Goal: Information Seeking & Learning: Learn about a topic

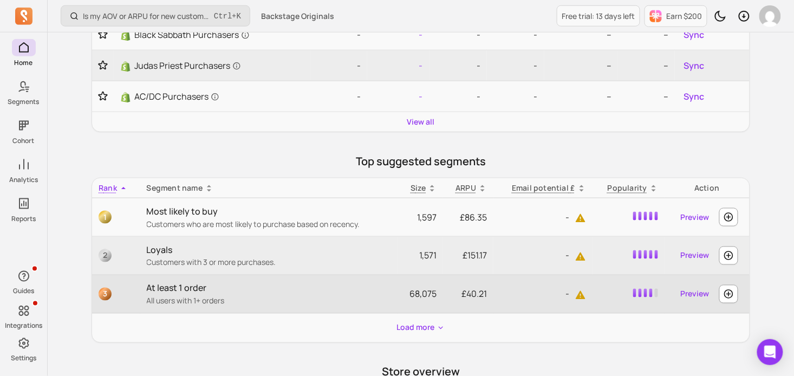
scroll to position [379, 0]
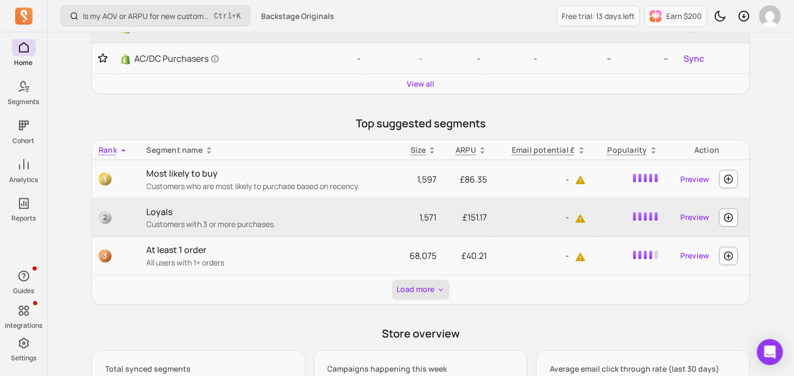
click at [421, 287] on button "Load more" at bounding box center [420, 290] width 57 height 20
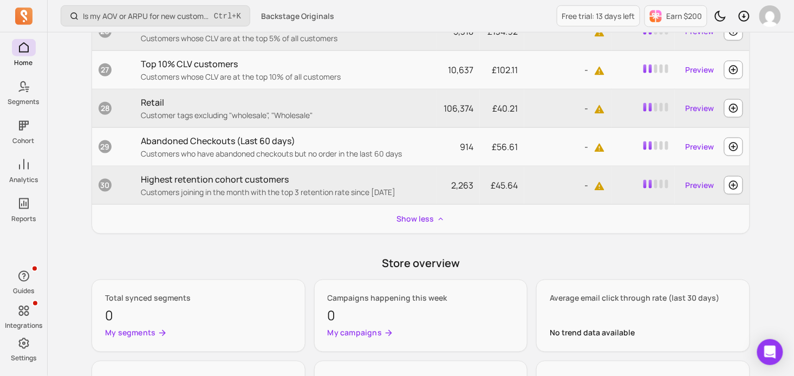
scroll to position [1516, 0]
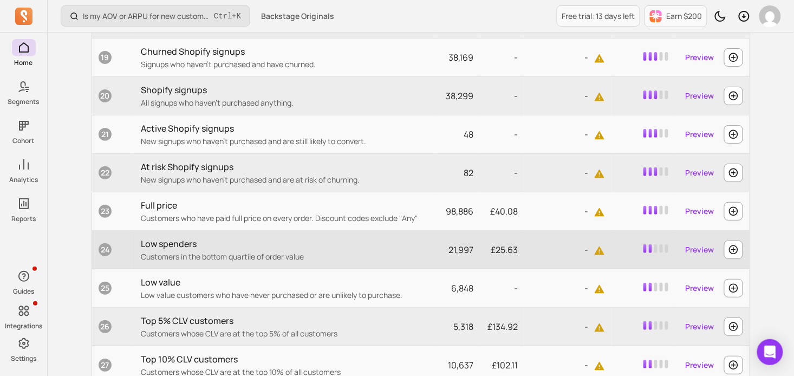
drag, startPoint x: 495, startPoint y: 231, endPoint x: 479, endPoint y: 79, distance: 152.4
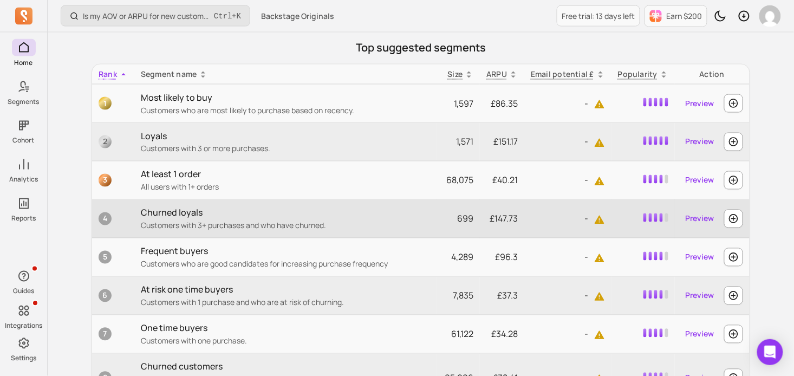
scroll to position [421, 0]
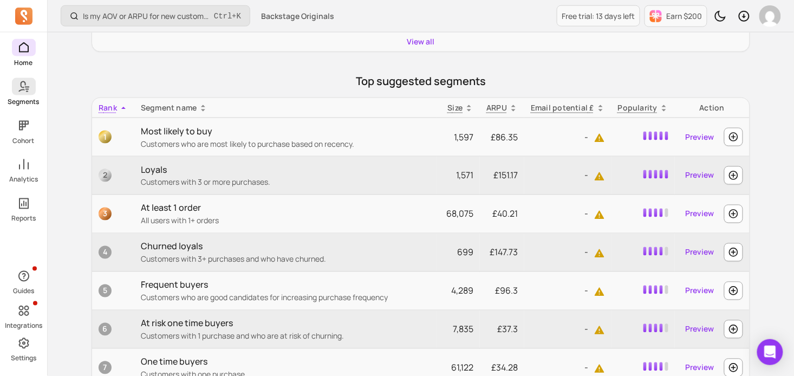
click at [41, 90] on link "Segments" at bounding box center [23, 92] width 47 height 28
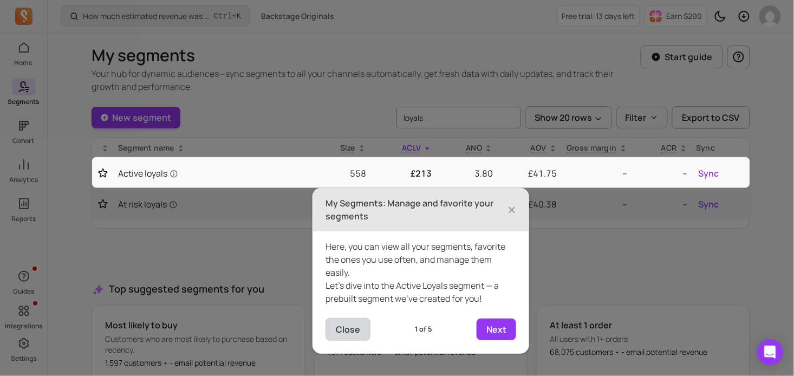
click at [343, 324] on button "Close" at bounding box center [347, 329] width 45 height 23
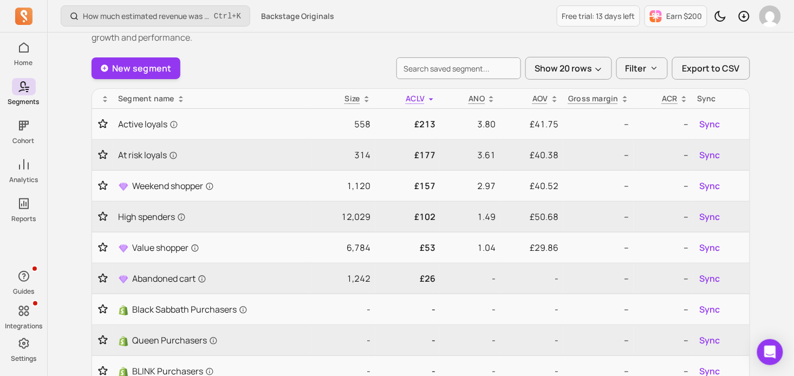
scroll to position [54, 0]
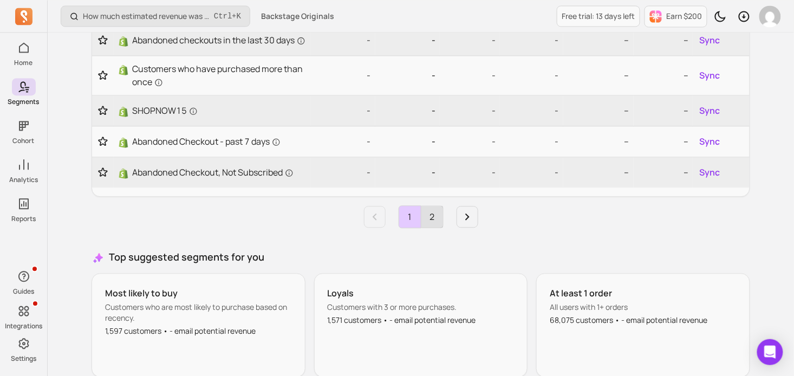
click at [434, 214] on link "2" at bounding box center [432, 217] width 22 height 22
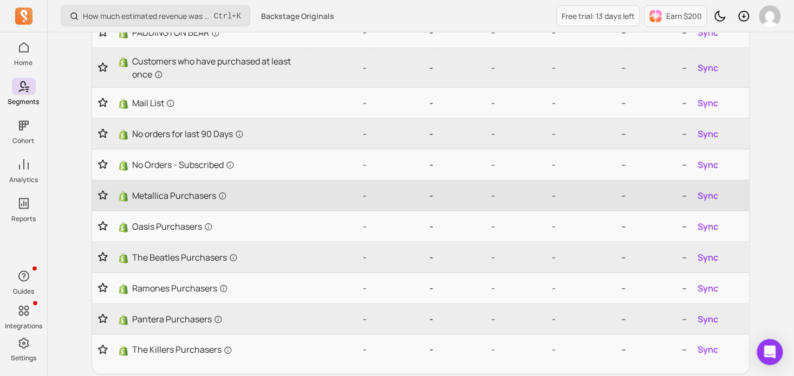
scroll to position [400, 0]
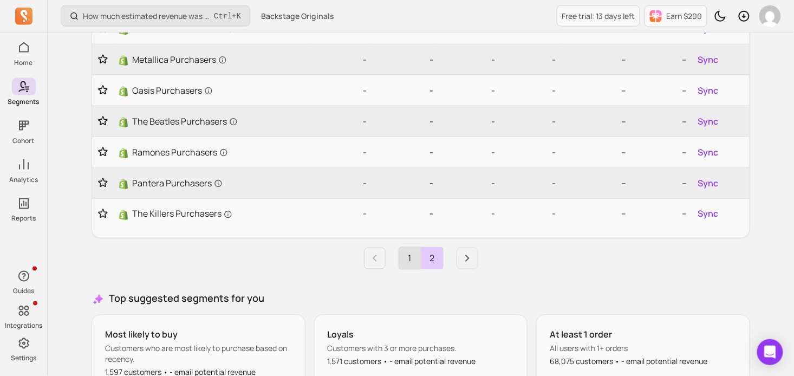
click at [416, 251] on link "1" at bounding box center [410, 258] width 22 height 22
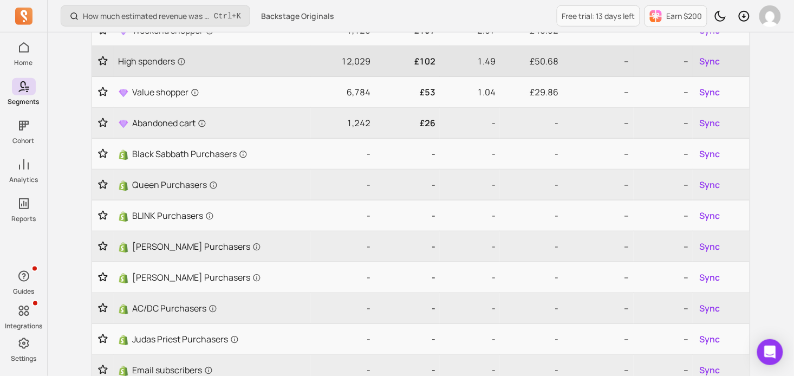
scroll to position [237, 0]
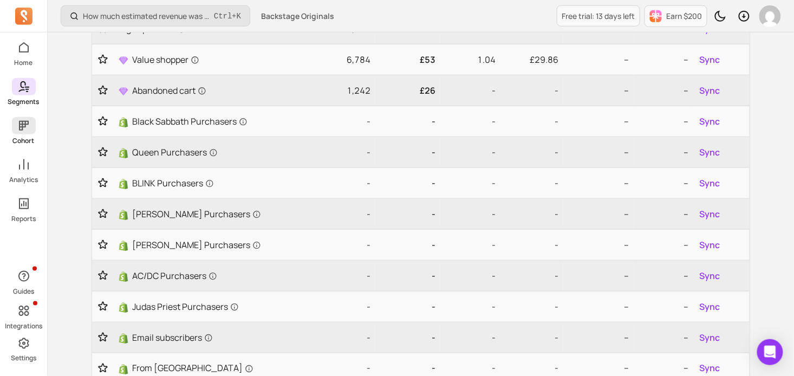
click at [22, 122] on icon at bounding box center [24, 126] width 10 height 10
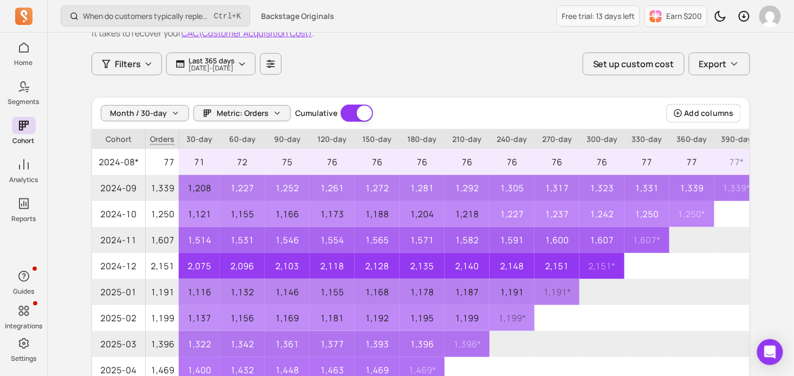
scroll to position [54, 0]
click at [155, 110] on span "Month / 30-day" at bounding box center [138, 112] width 57 height 11
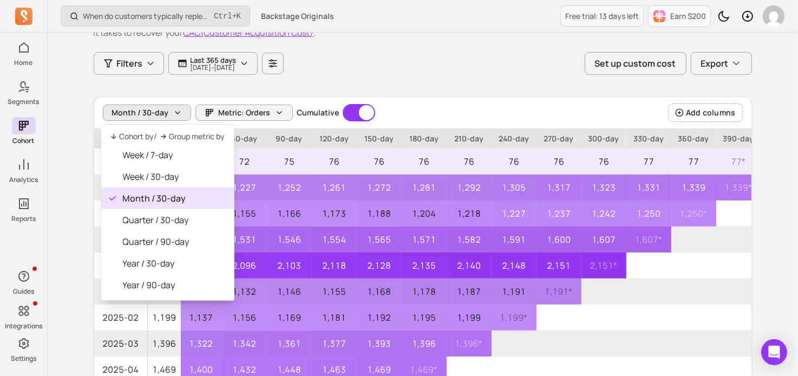
click at [155, 110] on span "Month / 30-day" at bounding box center [140, 112] width 57 height 11
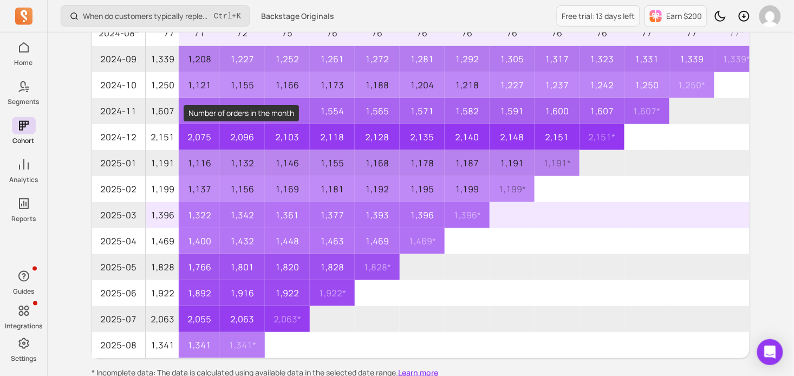
scroll to position [241, 0]
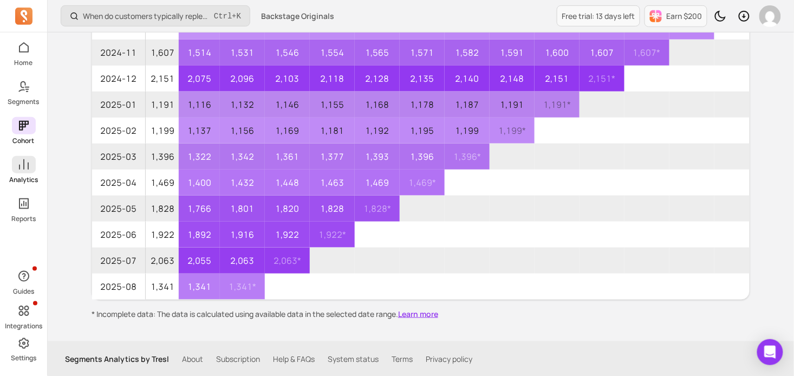
click at [26, 166] on icon at bounding box center [23, 164] width 13 height 13
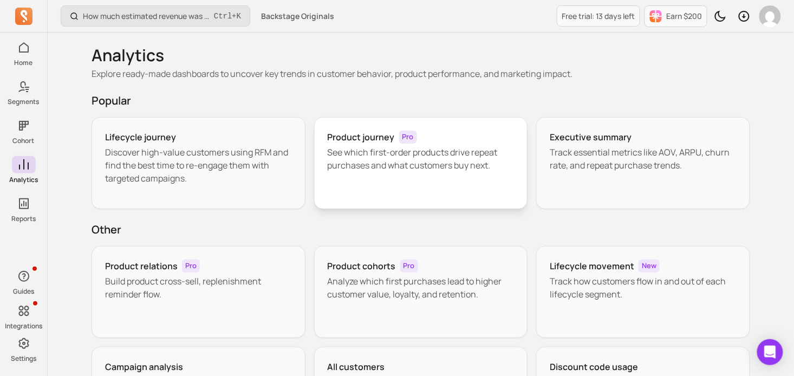
click at [347, 137] on h3 "Product journey" at bounding box center [361, 137] width 67 height 13
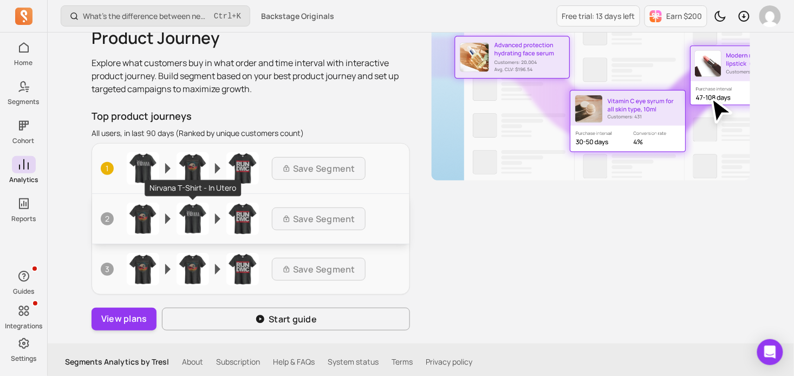
scroll to position [75, 0]
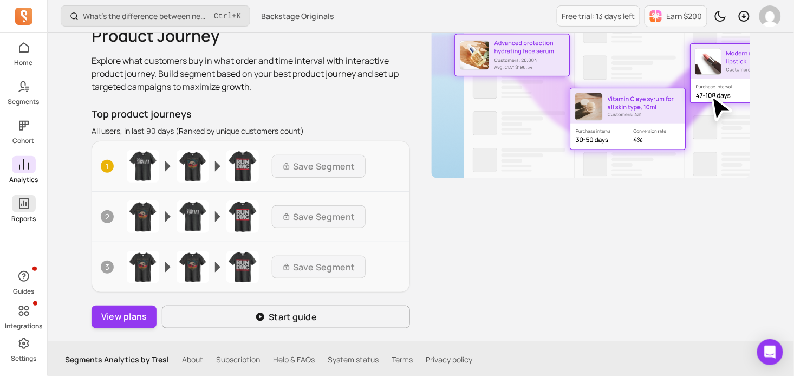
click at [32, 203] on span at bounding box center [24, 203] width 24 height 17
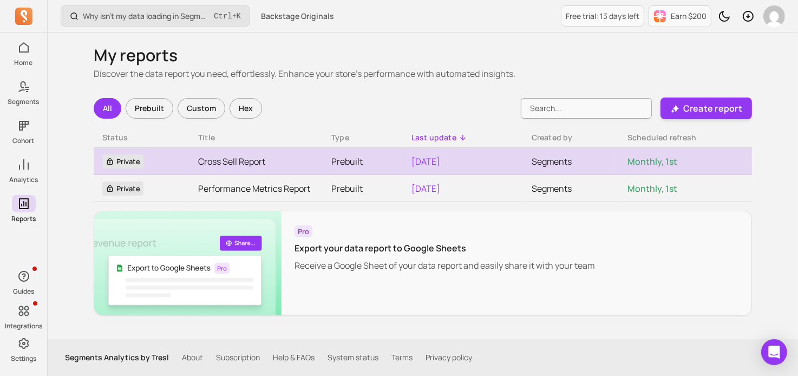
click at [205, 155] on link "Cross Sell Report" at bounding box center [256, 161] width 116 height 13
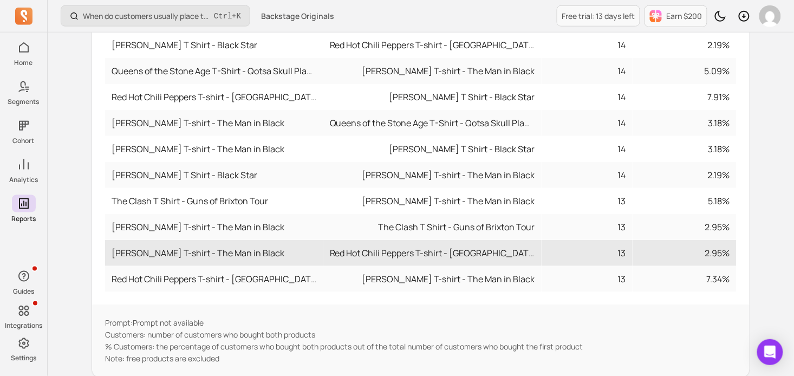
scroll to position [132, 0]
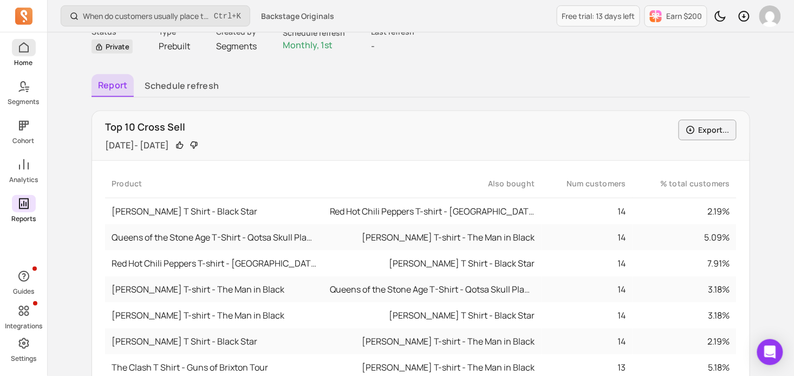
click at [24, 56] on span at bounding box center [24, 47] width 24 height 17
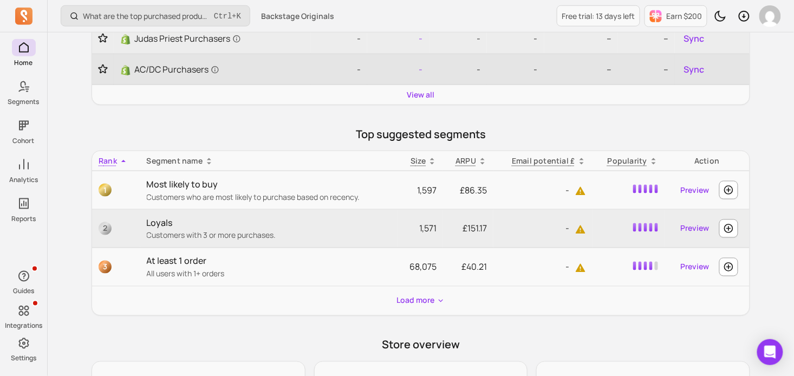
scroll to position [379, 0]
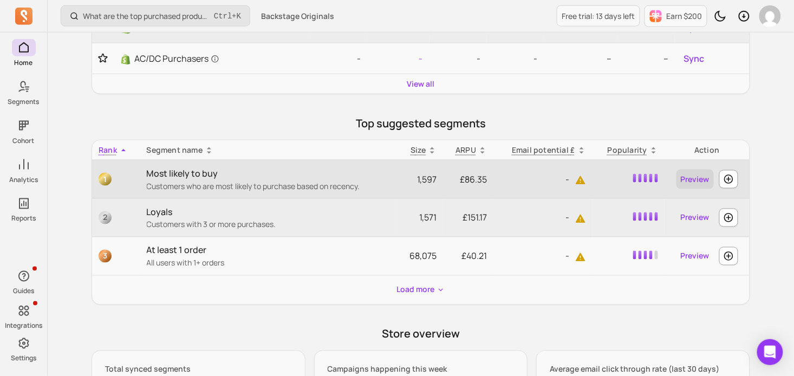
click at [691, 175] on link "Preview" at bounding box center [694, 178] width 37 height 19
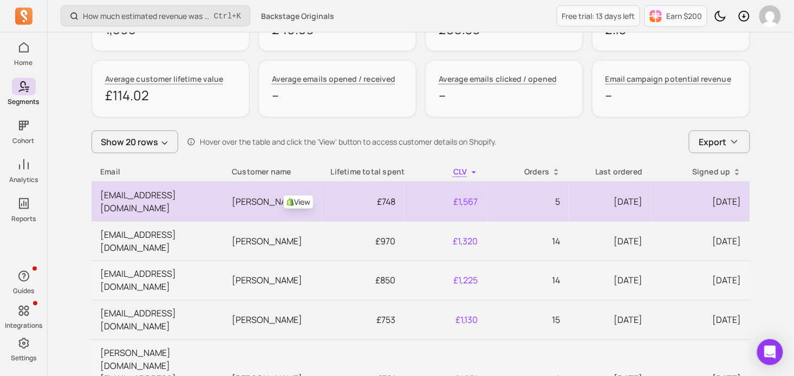
scroll to position [325, 0]
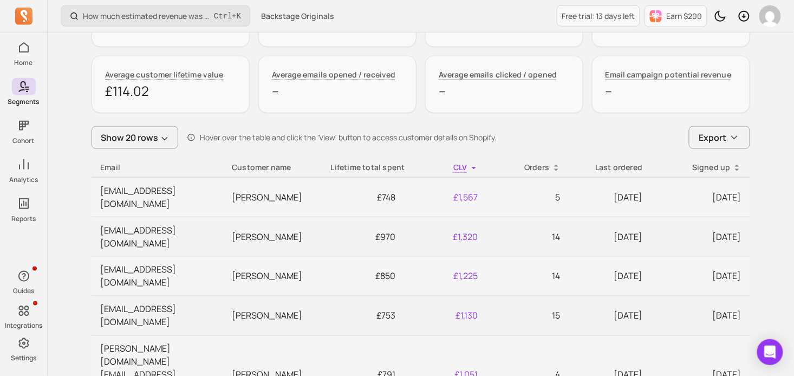
click at [390, 162] on div "Lifetime total spent" at bounding box center [363, 167] width 65 height 11
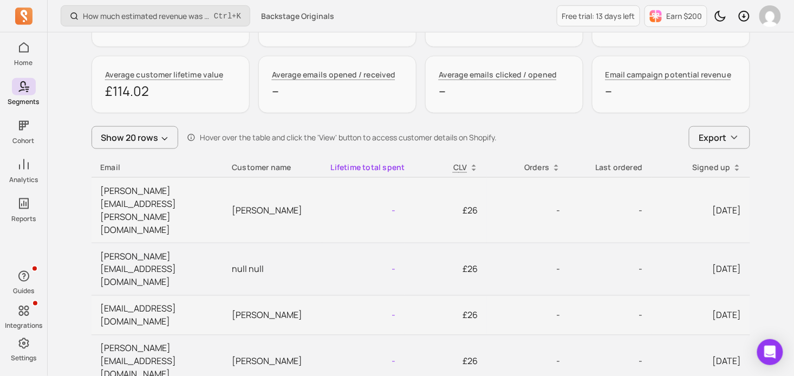
click at [393, 165] on div "Lifetime total spent" at bounding box center [363, 167] width 65 height 11
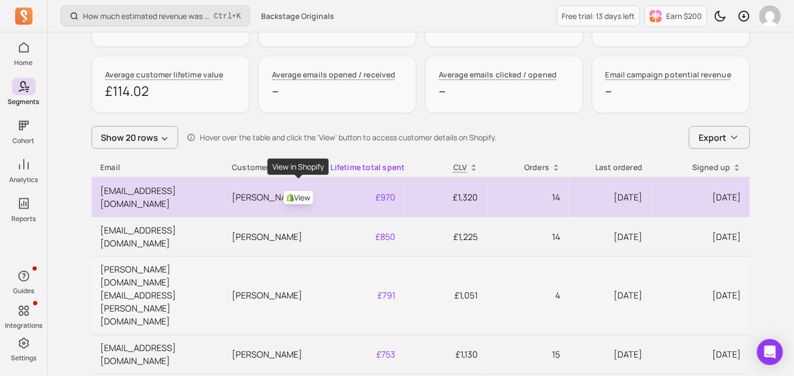
click at [292, 193] on img at bounding box center [290, 197] width 9 height 9
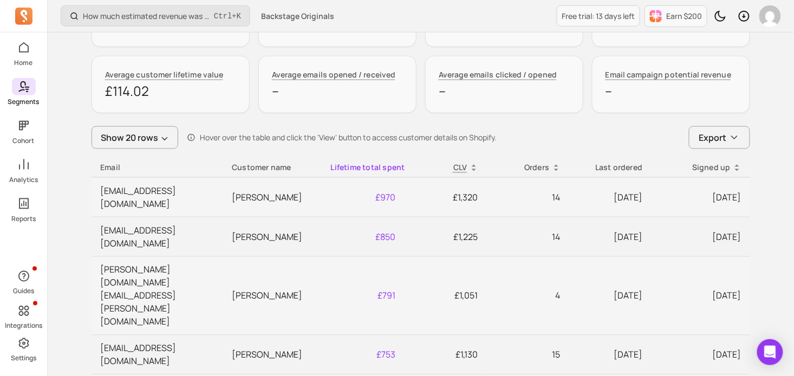
click at [33, 71] on div "Home Segments Cohort Analytics Reports" at bounding box center [23, 131] width 47 height 184
click at [27, 86] on icon at bounding box center [23, 86] width 13 height 13
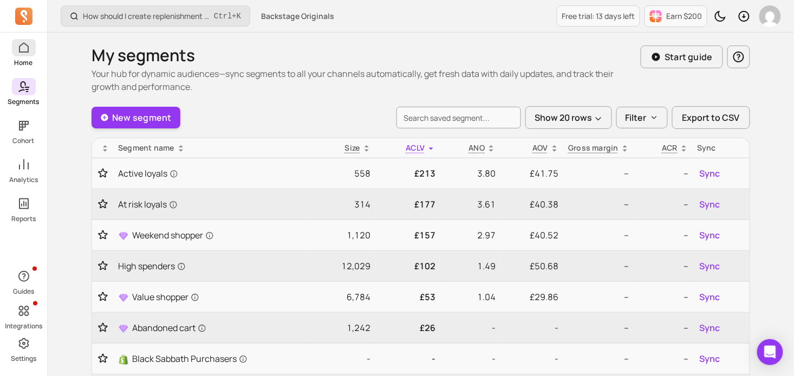
click at [31, 54] on span at bounding box center [24, 47] width 24 height 17
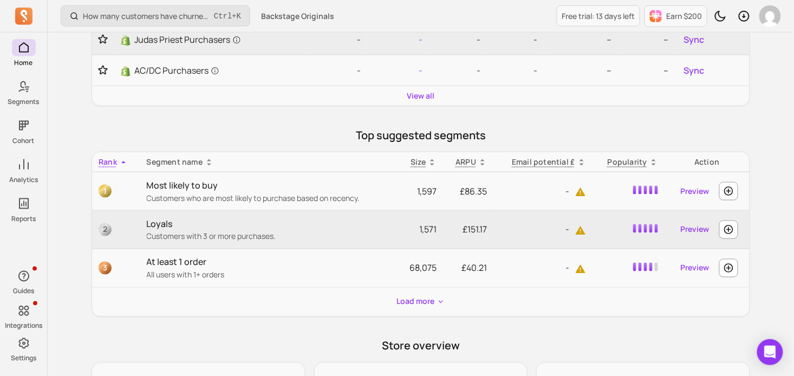
scroll to position [379, 0]
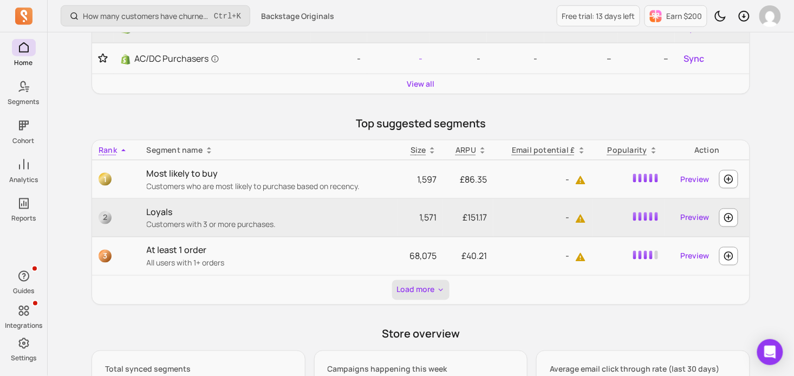
click at [417, 292] on button "Load more" at bounding box center [420, 290] width 57 height 20
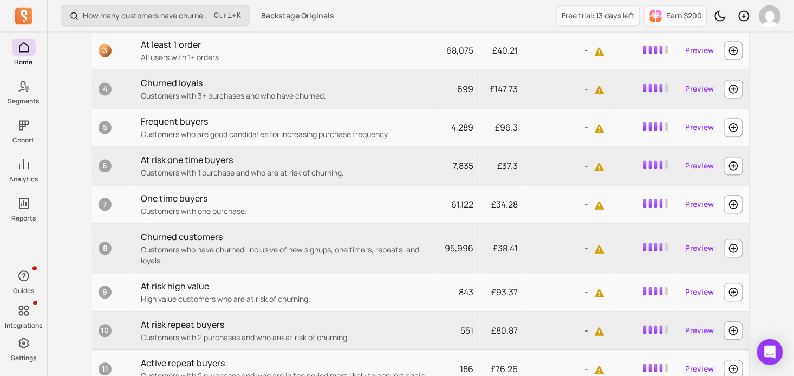
scroll to position [596, 0]
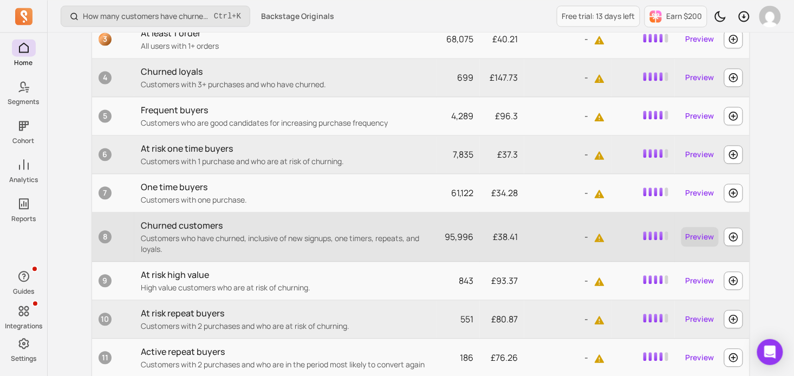
click at [694, 233] on link "Preview" at bounding box center [699, 236] width 37 height 19
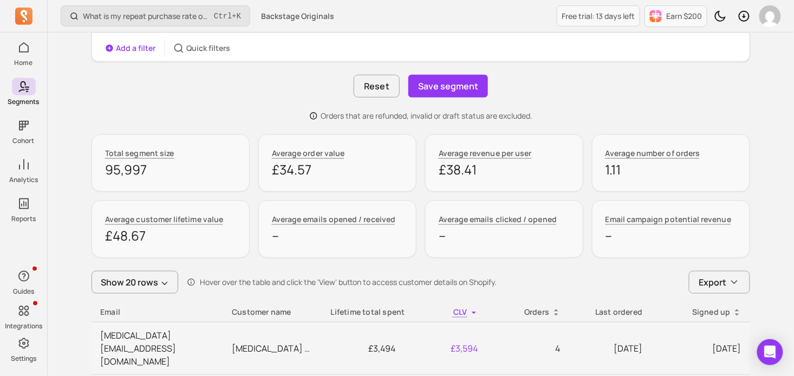
scroll to position [217, 0]
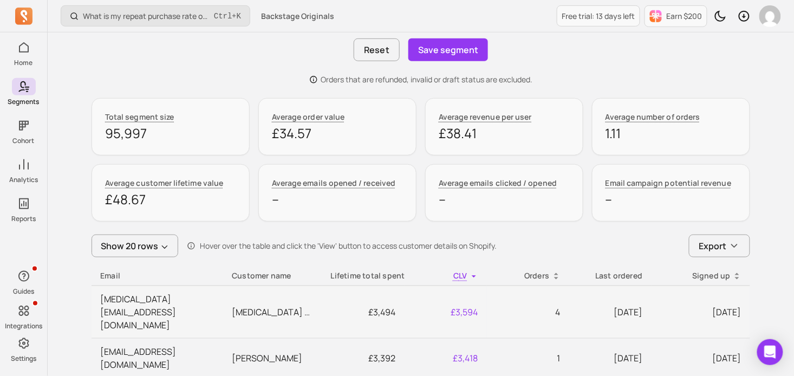
click at [629, 275] on div "Last ordered" at bounding box center [610, 275] width 65 height 11
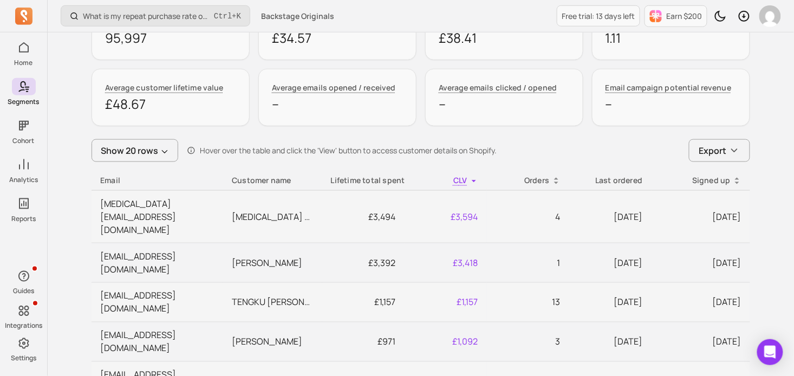
scroll to position [325, 0]
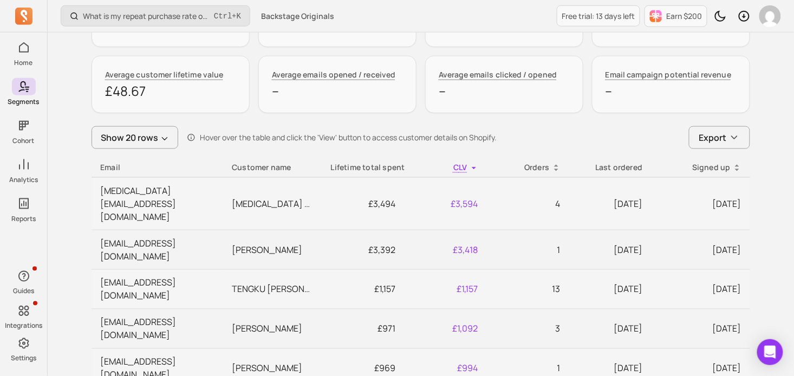
click at [630, 165] on div "Last ordered" at bounding box center [610, 167] width 65 height 11
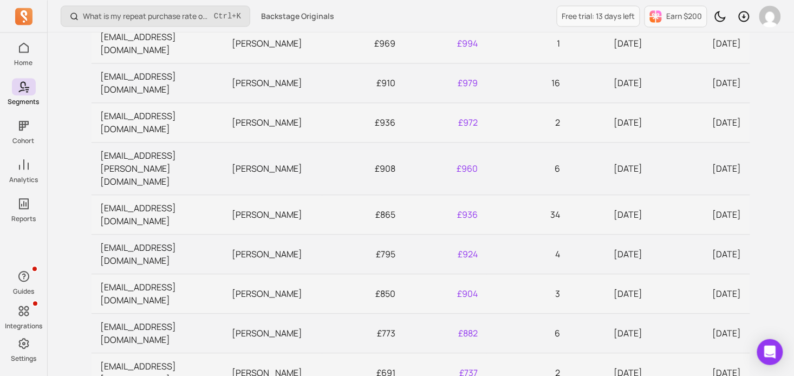
scroll to position [758, 0]
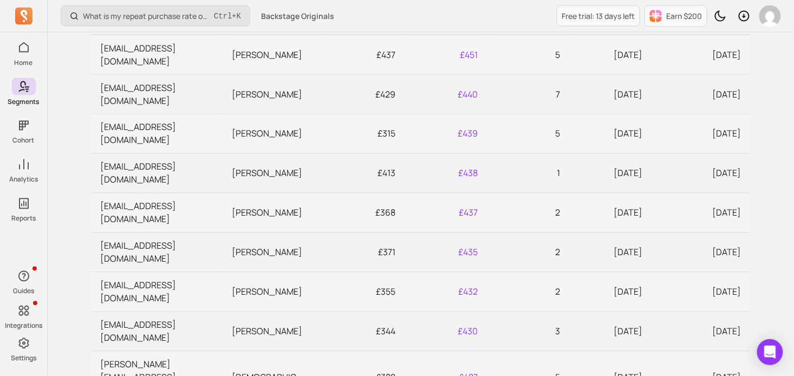
scroll to position [368, 0]
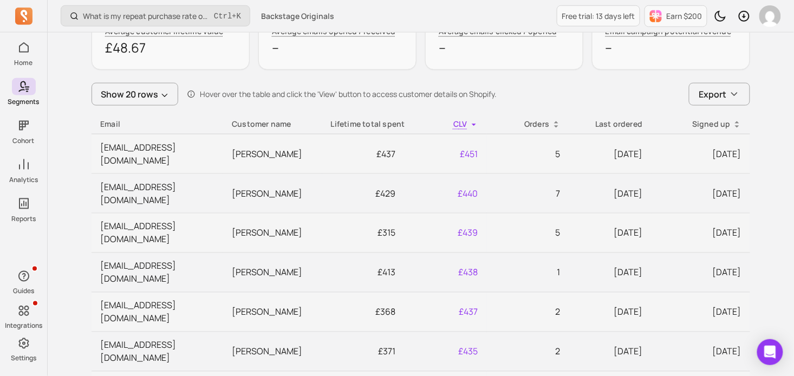
drag, startPoint x: 595, startPoint y: 335, endPoint x: 572, endPoint y: 167, distance: 169.9
